Goal: Find contact information: Find contact information

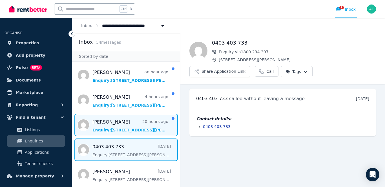
click at [107, 120] on span "Message list" at bounding box center [126, 125] width 108 height 23
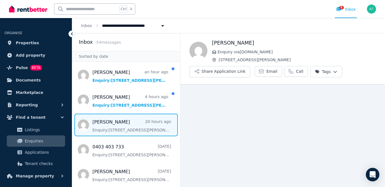
click at [282, 139] on main "Back [PERSON_NAME] Enquiry via [DOMAIN_NAME] [STREET_ADDRESS][PERSON_NAME] Shar…" at bounding box center [282, 110] width 205 height 154
click at [141, 122] on span "Message list" at bounding box center [126, 125] width 108 height 23
click at [267, 70] on span "Email" at bounding box center [271, 71] width 11 height 6
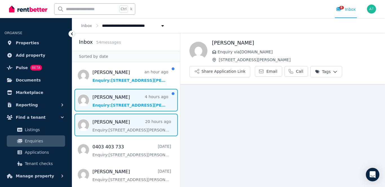
click at [103, 98] on span "Message list" at bounding box center [126, 100] width 108 height 23
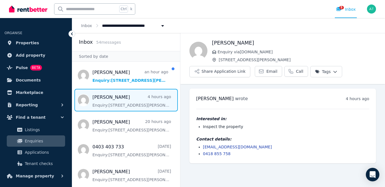
drag, startPoint x: 270, startPoint y: 146, endPoint x: 203, endPoint y: 148, distance: 67.4
click at [203, 148] on li "[EMAIL_ADDRESS][DOMAIN_NAME]" at bounding box center [286, 147] width 166 height 6
copy link "[EMAIL_ADDRESS][DOMAIN_NAME]"
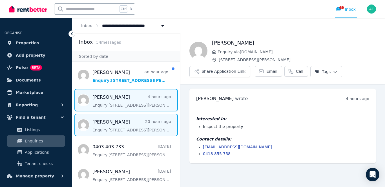
click at [108, 121] on span "Message list" at bounding box center [126, 125] width 108 height 23
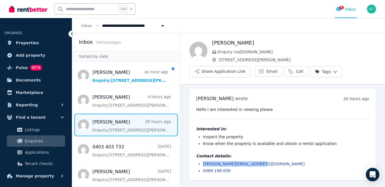
drag, startPoint x: 258, startPoint y: 164, endPoint x: 202, endPoint y: 164, distance: 55.2
click at [202, 164] on ul "[PERSON_NAME][EMAIL_ADDRESS][DOMAIN_NAME] 0489 198 050" at bounding box center [282, 167] width 173 height 12
copy link "[PERSON_NAME][EMAIL_ADDRESS][DOMAIN_NAME]"
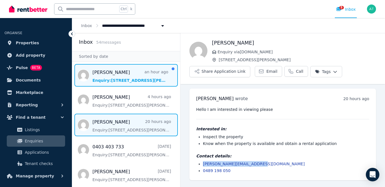
click at [114, 72] on span "Message list" at bounding box center [126, 75] width 108 height 23
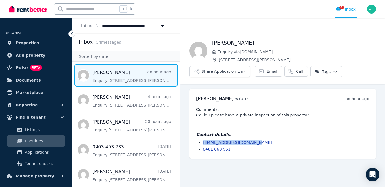
drag, startPoint x: 256, startPoint y: 142, endPoint x: 202, endPoint y: 143, distance: 53.8
click at [202, 143] on ul "[EMAIL_ADDRESS][DOMAIN_NAME] 0481 063 951" at bounding box center [282, 145] width 173 height 12
copy link "[EMAIL_ADDRESS][DOMAIN_NAME]"
